Goal: Find specific page/section: Find specific page/section

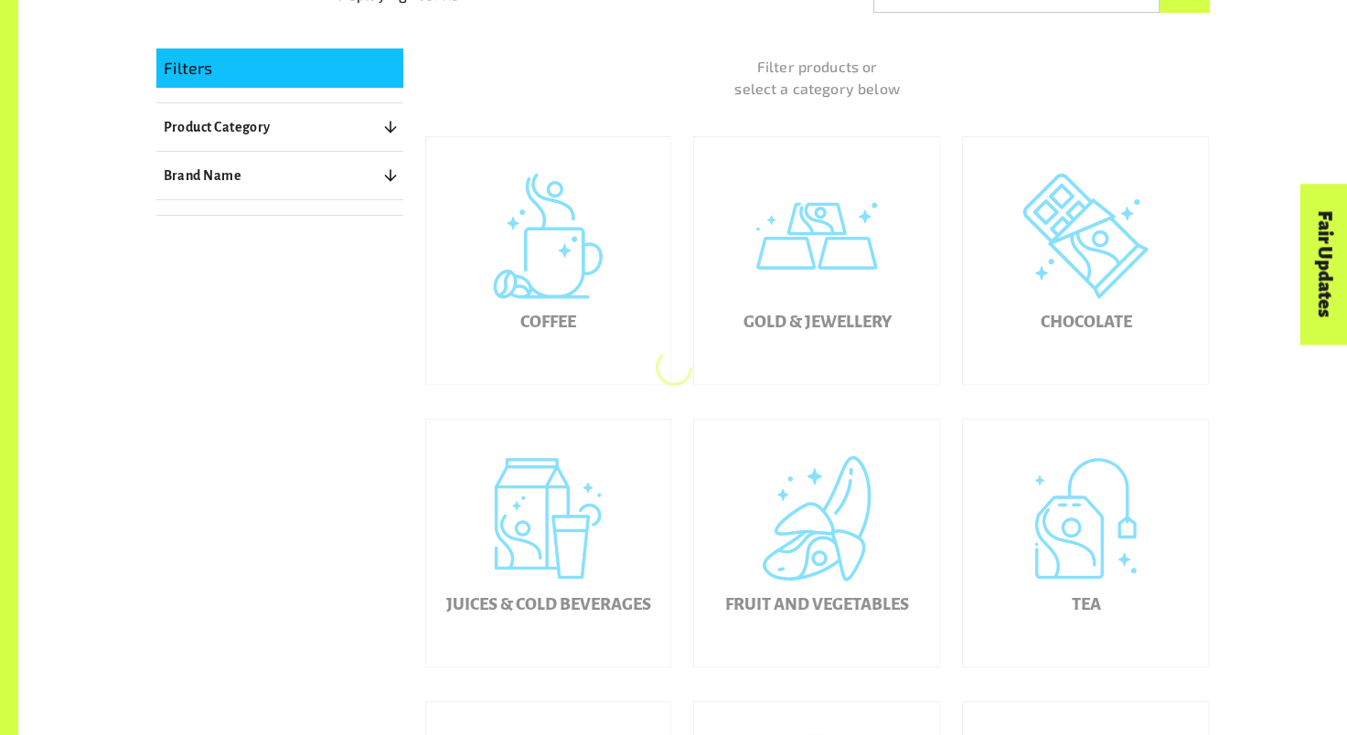
scroll to position [450, 0]
click at [552, 284] on div "Coffee" at bounding box center [548, 258] width 245 height 247
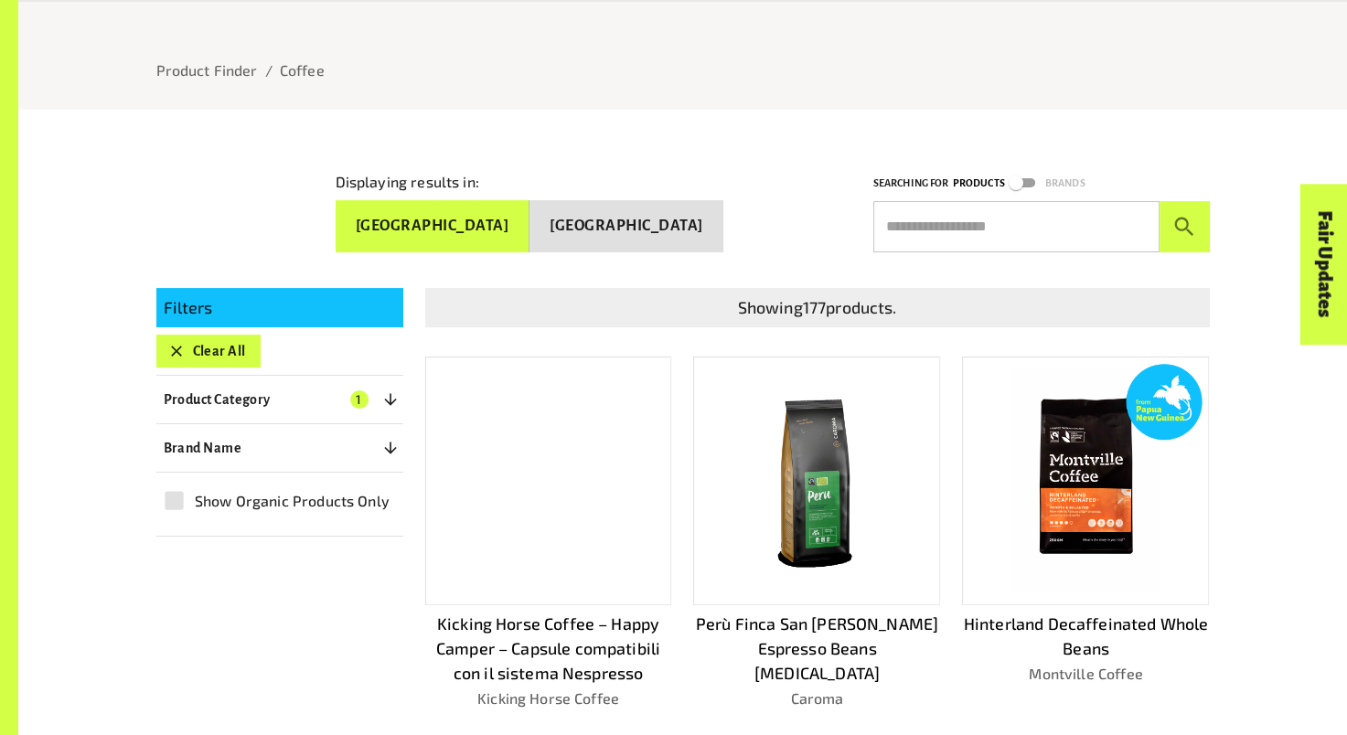
scroll to position [219, 0]
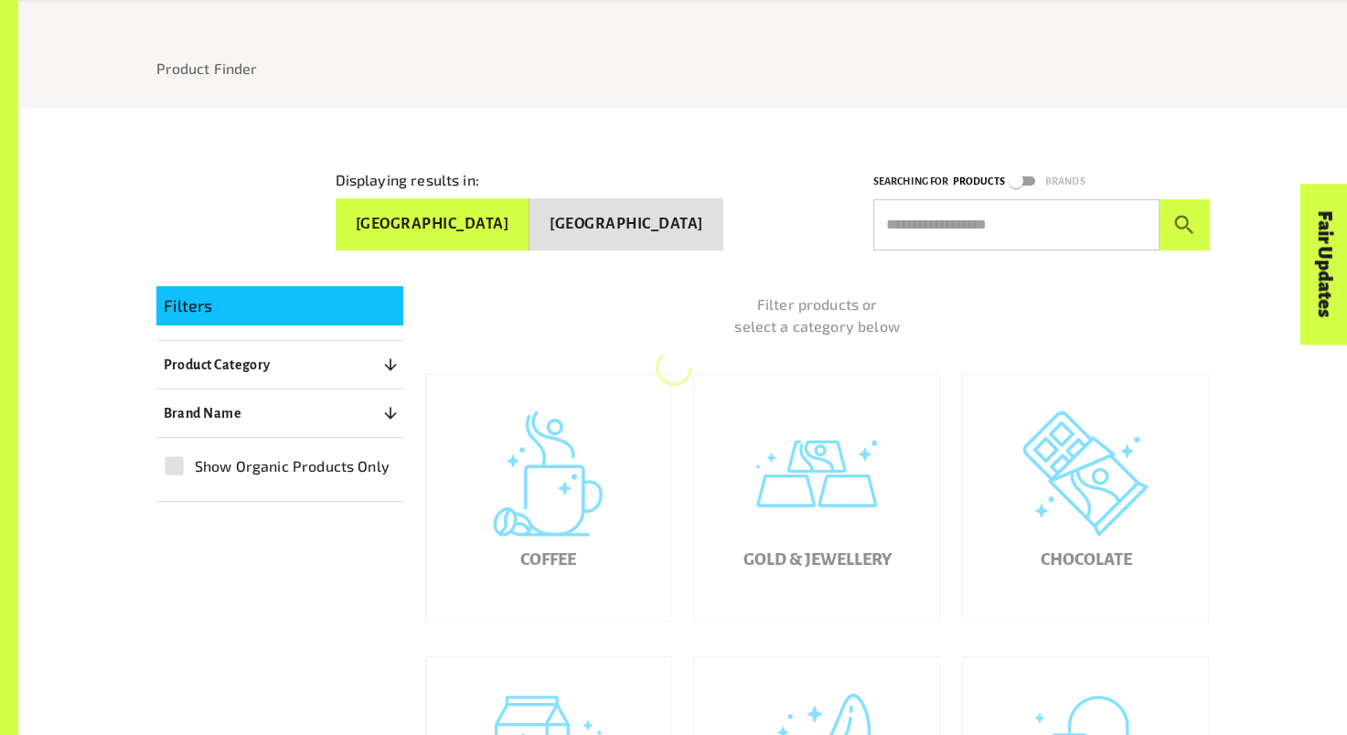
scroll to position [450, 0]
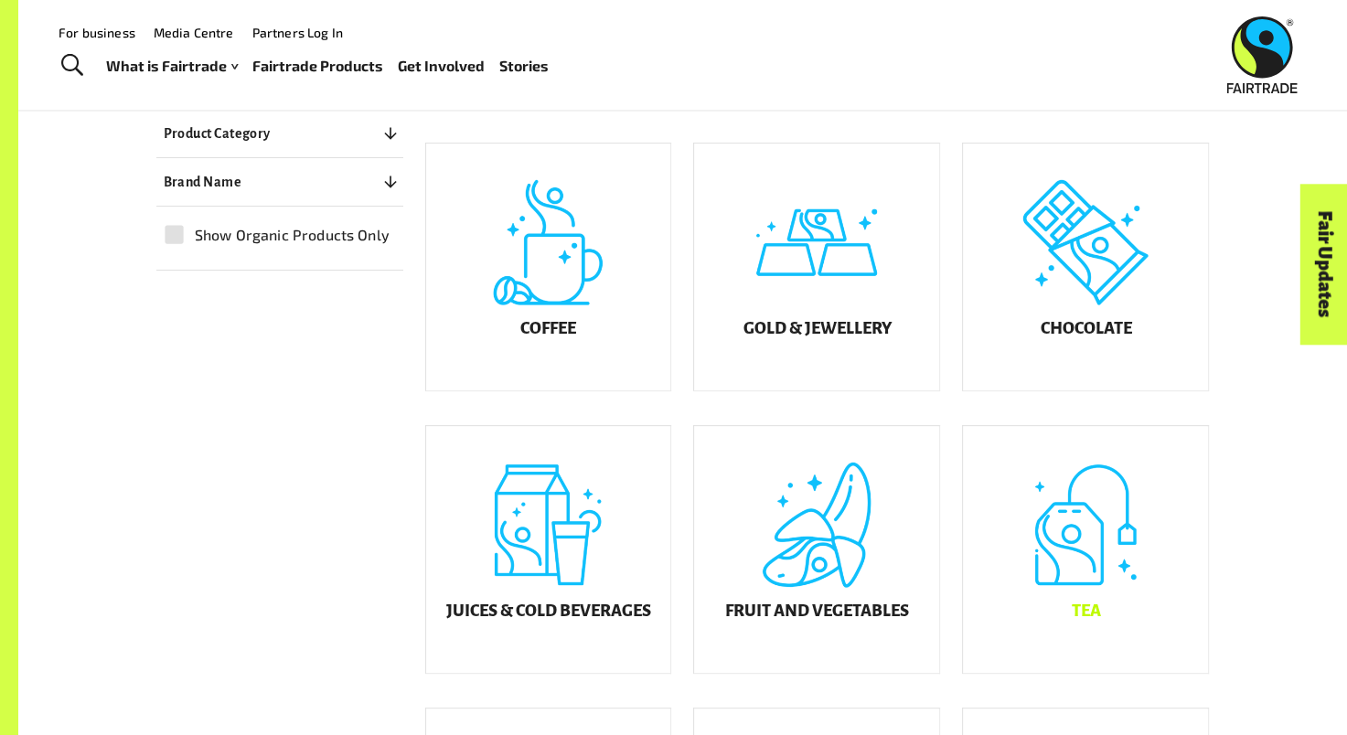
click at [1082, 547] on div "Tea" at bounding box center [1085, 549] width 245 height 247
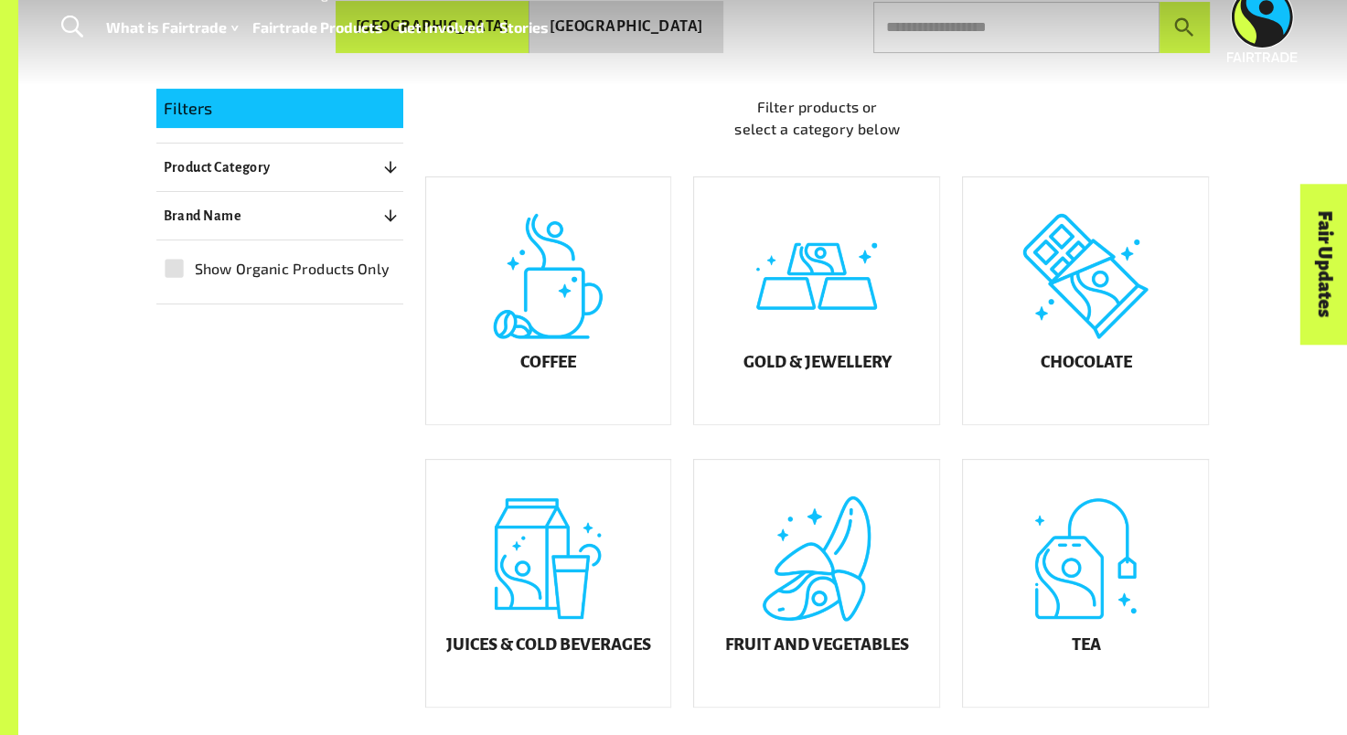
scroll to position [450, 0]
